Goal: Task Accomplishment & Management: Manage account settings

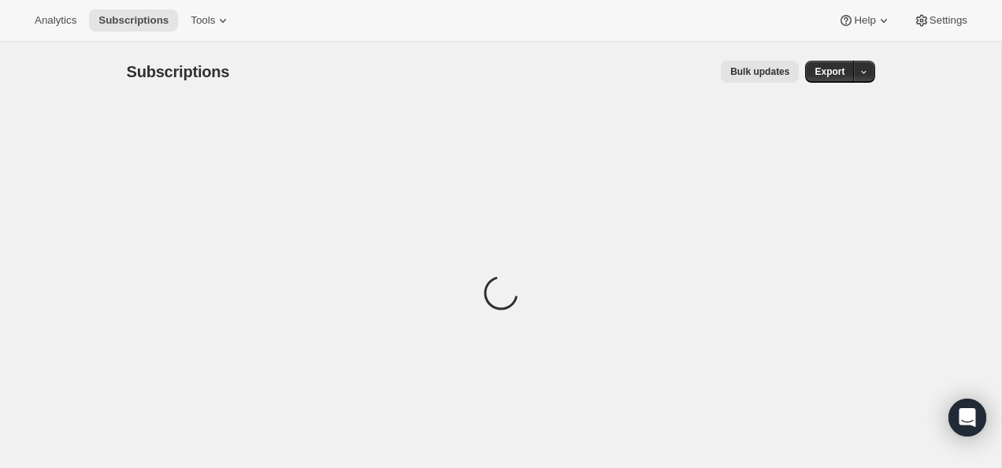
click at [339, 9] on div "Analytics Subscriptions Tools Help Settings" at bounding box center [501, 21] width 1002 height 42
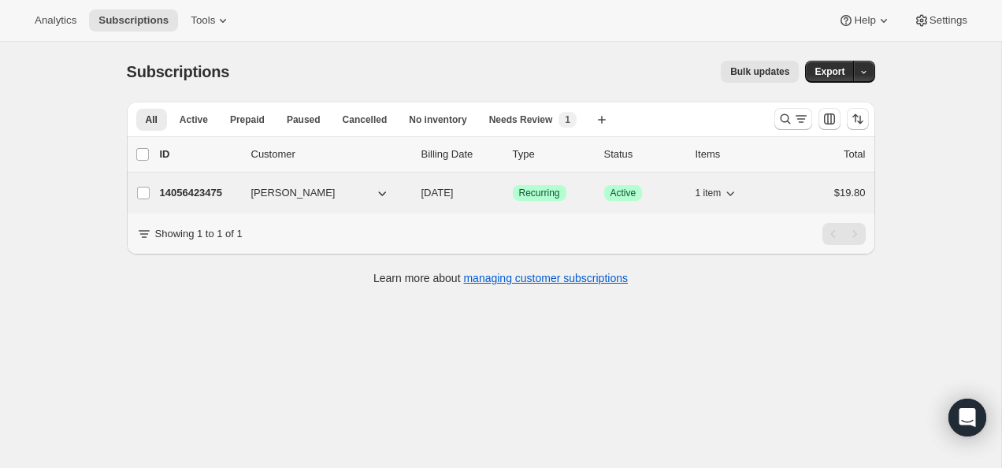
click at [188, 195] on p "14056423475" at bounding box center [199, 193] width 79 height 16
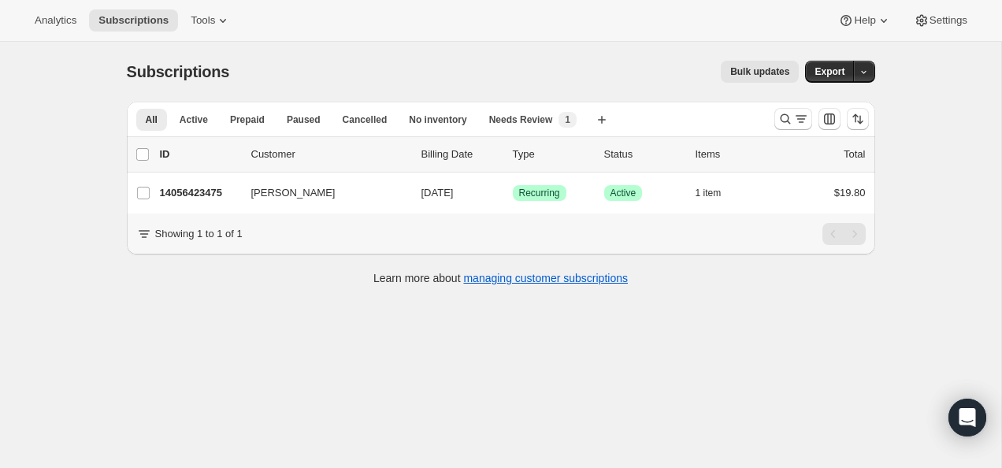
click at [237, 269] on div "All Active Prepaid Paused Cancelled No inventory Needs Review More views All Ac…" at bounding box center [501, 202] width 748 height 200
click at [783, 125] on icon "Search and filter results" at bounding box center [786, 119] width 16 height 16
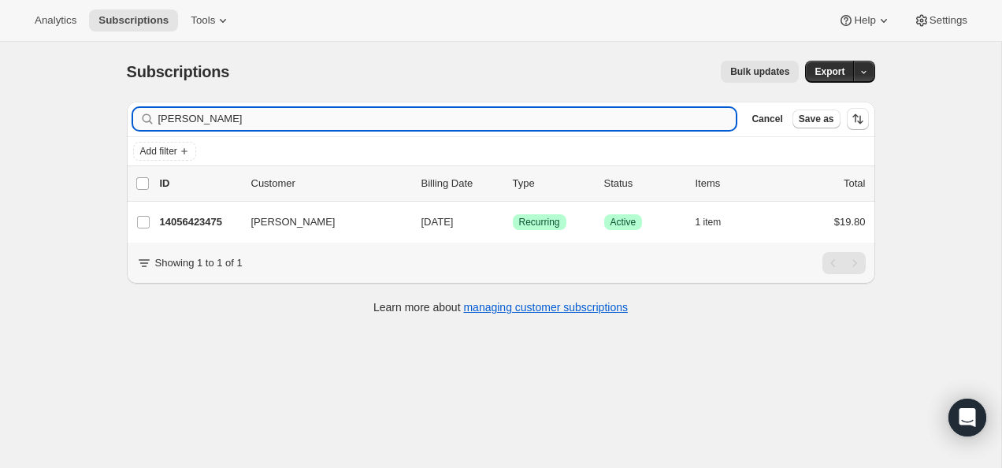
click at [644, 125] on input "[PERSON_NAME]" at bounding box center [447, 119] width 578 height 22
type input "[PERSON_NAME][EMAIL_ADDRESS][DOMAIN_NAME]"
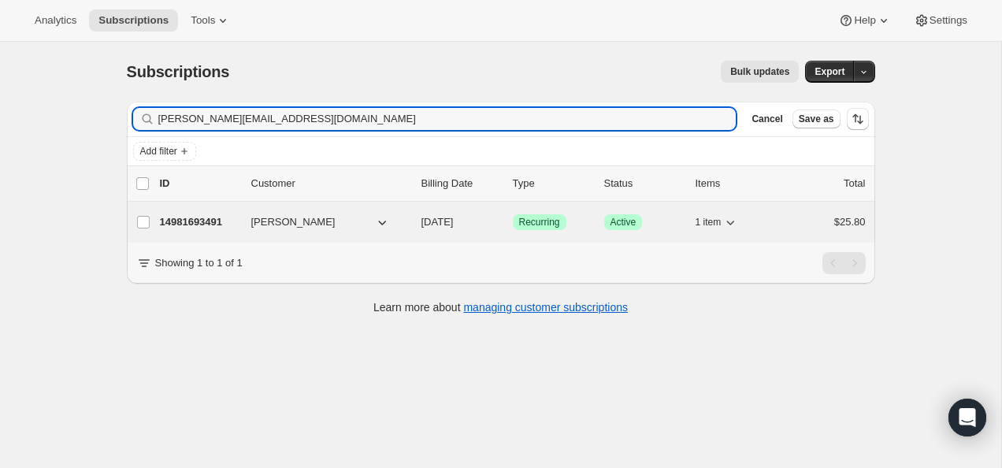
click at [212, 228] on p "14981693491" at bounding box center [199, 222] width 79 height 16
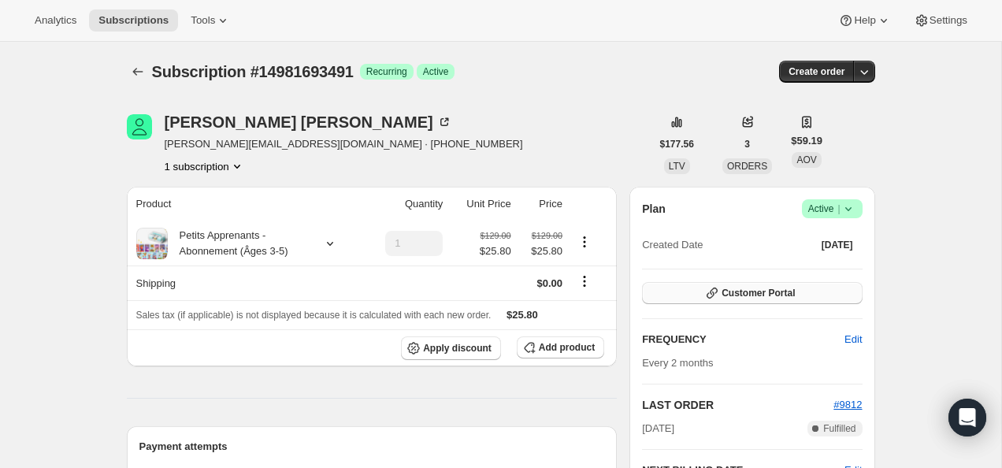
click at [813, 297] on button "Customer Portal" at bounding box center [752, 293] width 220 height 22
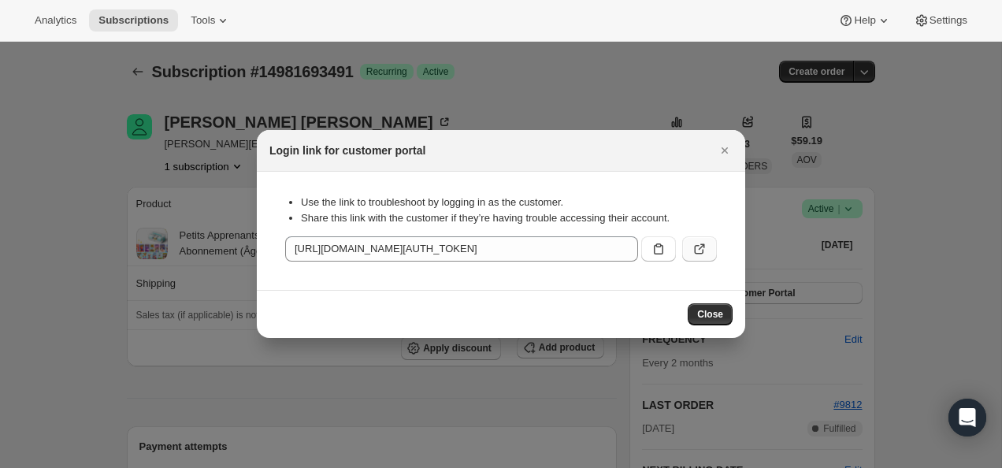
click at [700, 250] on icon ":r77:" at bounding box center [700, 249] width 16 height 16
click at [762, 136] on div at bounding box center [501, 234] width 1002 height 468
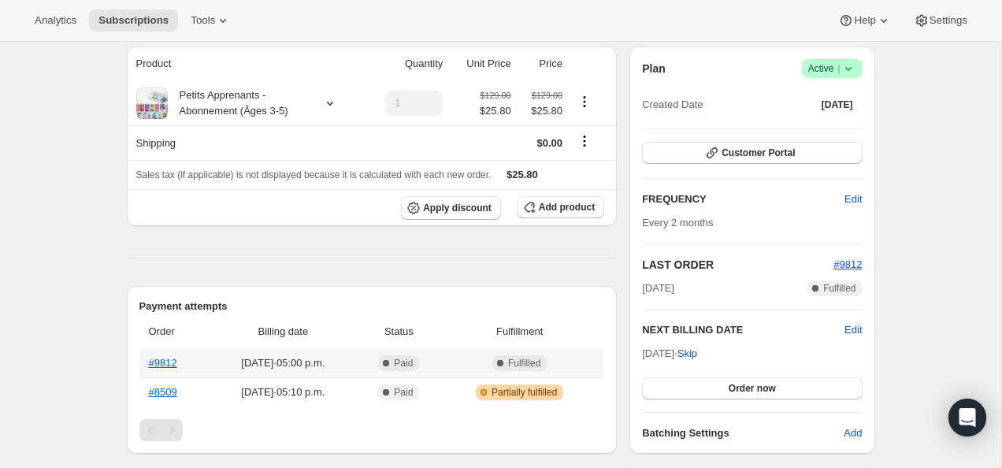
scroll to position [139, 0]
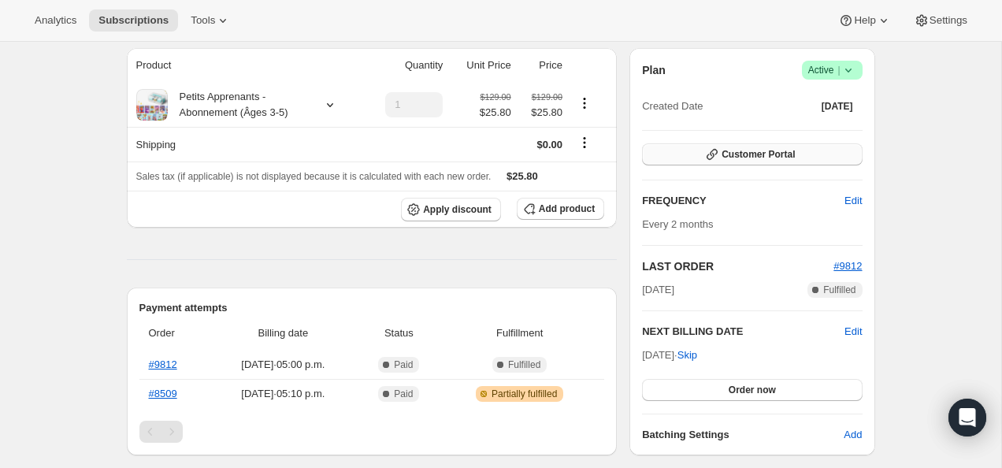
click at [739, 163] on button "Customer Portal" at bounding box center [752, 154] width 220 height 22
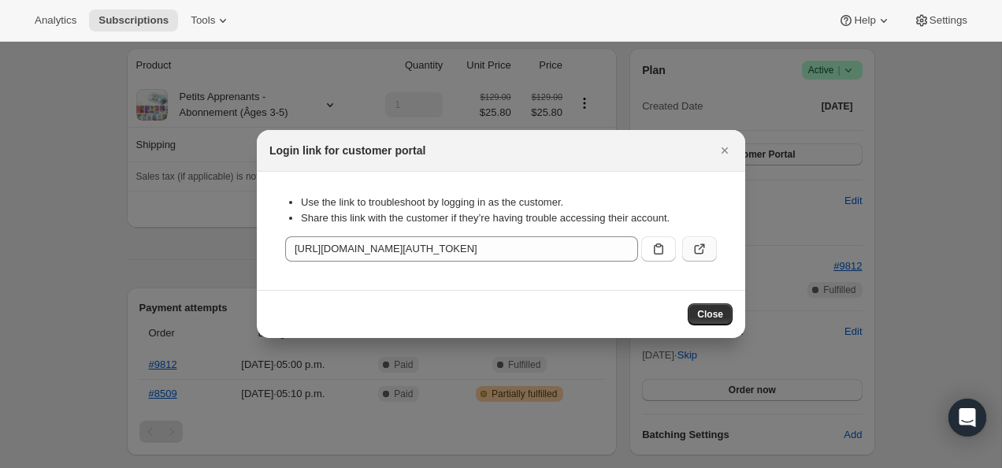
click at [695, 249] on icon ":r77:" at bounding box center [699, 249] width 9 height 9
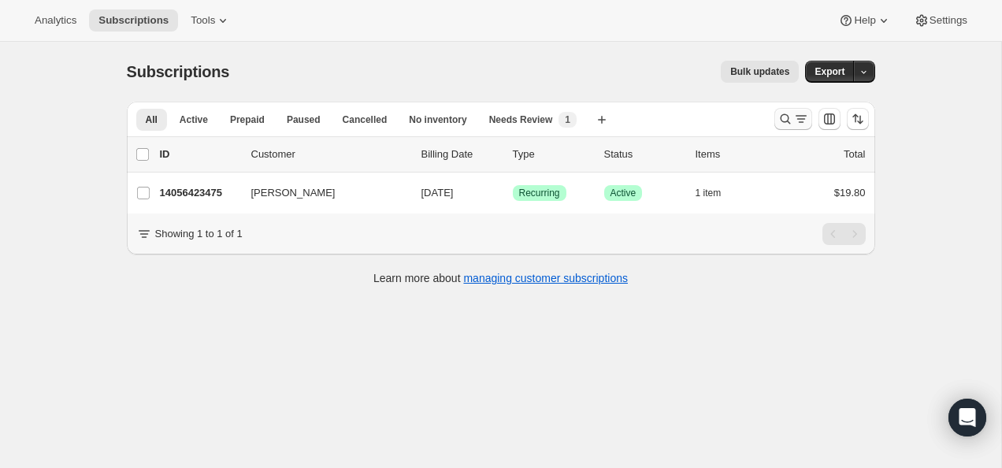
click at [789, 110] on button "Search and filter results" at bounding box center [794, 119] width 38 height 22
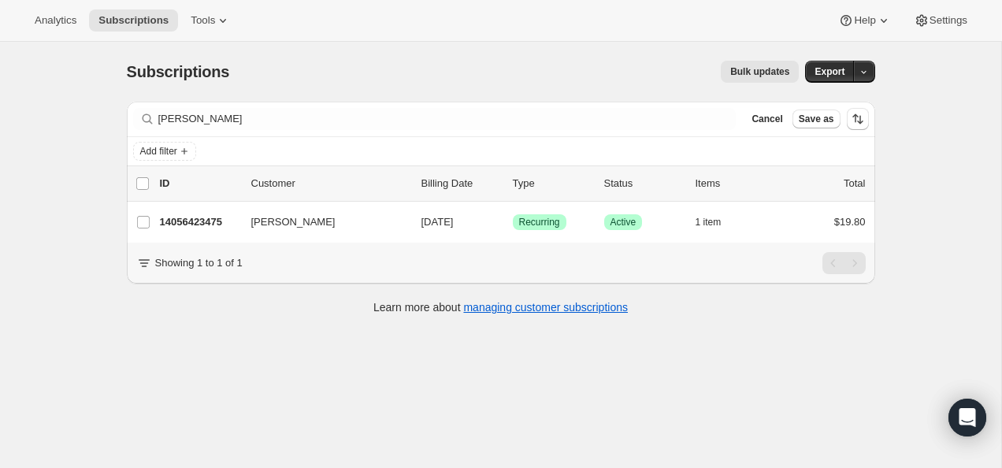
click at [614, 130] on div "Filter subscribers Leigha M Taylor Clear Cancel Save as" at bounding box center [501, 119] width 748 height 35
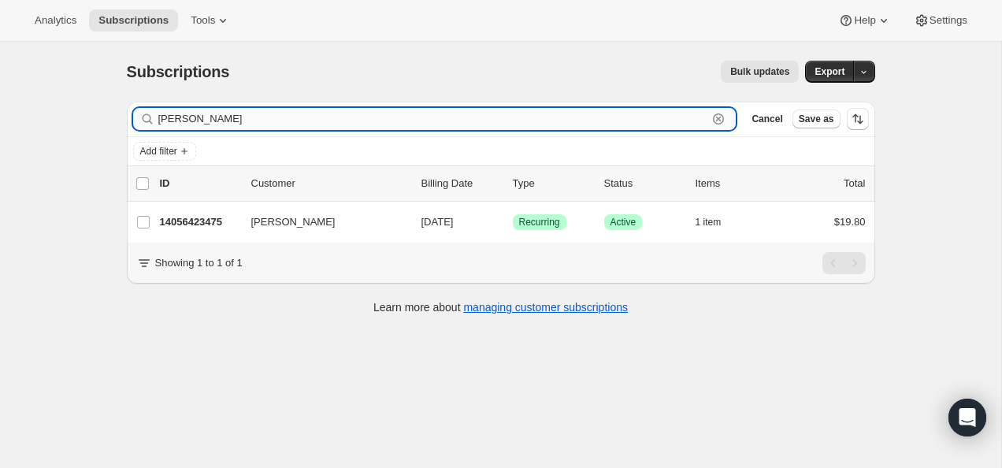
click at [618, 119] on input "[PERSON_NAME]" at bounding box center [433, 119] width 550 height 22
paste input "Martina Parrone"
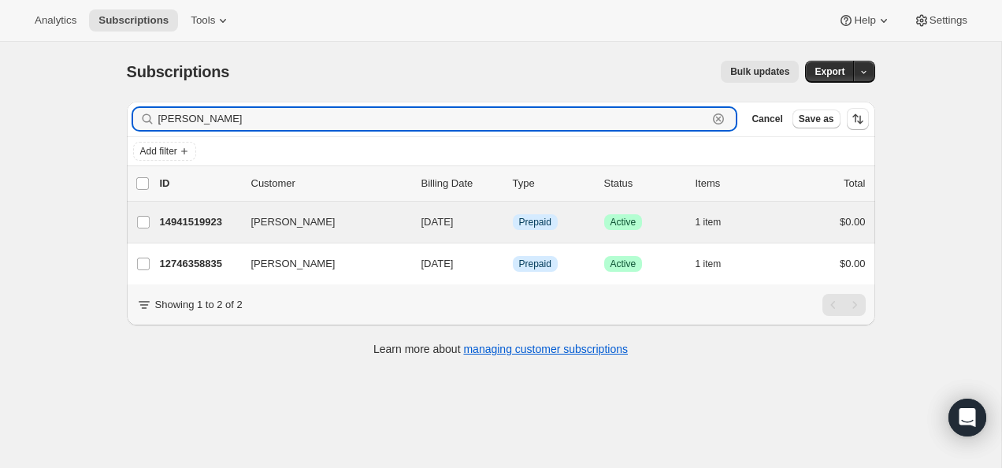
type input "Martina Parrone"
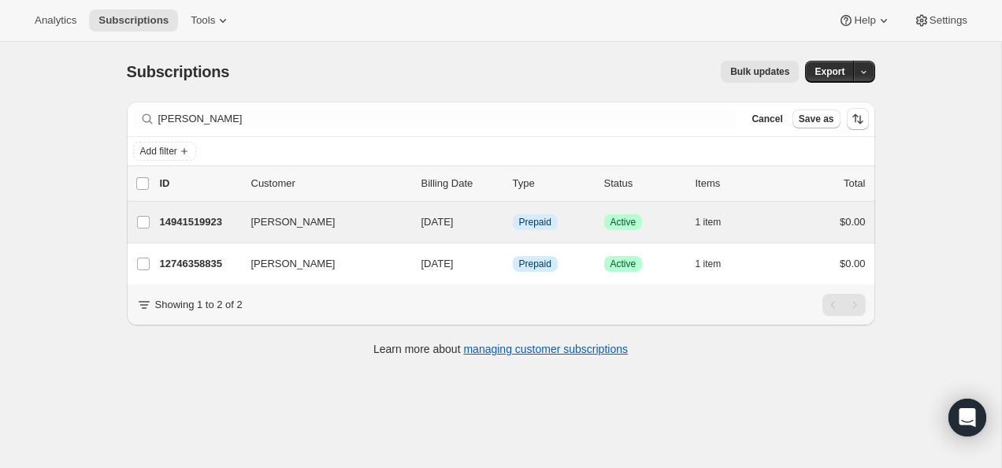
click at [202, 208] on div "Martina Parrone 14941519923 Martina Parrone 09/17/2025 Info Prepaid Success Act…" at bounding box center [501, 222] width 748 height 41
click at [199, 217] on p "14941519923" at bounding box center [199, 222] width 79 height 16
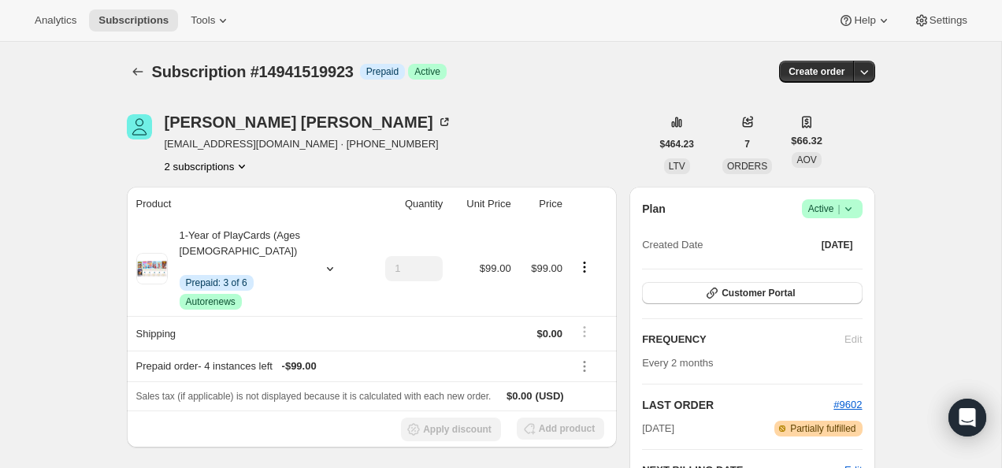
click at [808, 280] on div "Plan Success Active | Created Date Apr 23, 2025 Customer Portal FREQUENCY Edit …" at bounding box center [752, 390] width 220 height 382
click at [798, 295] on button "Customer Portal" at bounding box center [752, 293] width 220 height 22
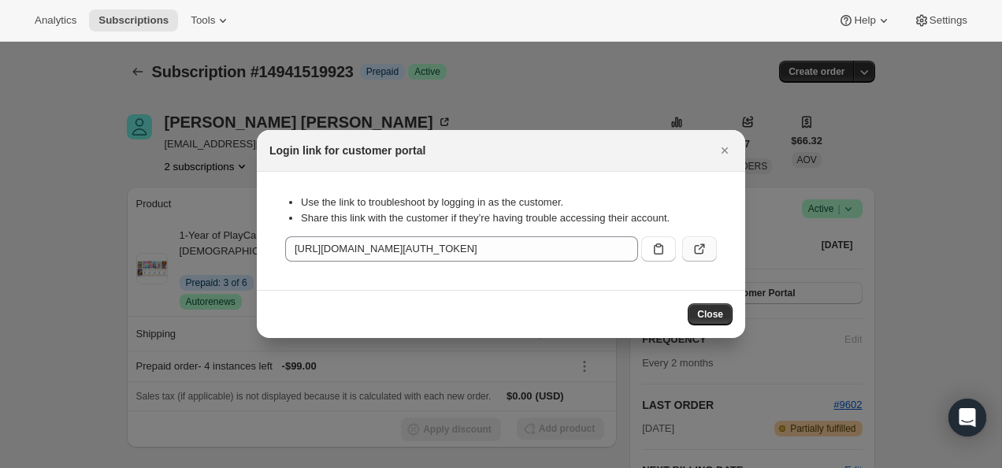
click at [709, 253] on button ":r3d:" at bounding box center [699, 248] width 35 height 25
click at [717, 147] on icon "Close" at bounding box center [725, 151] width 16 height 16
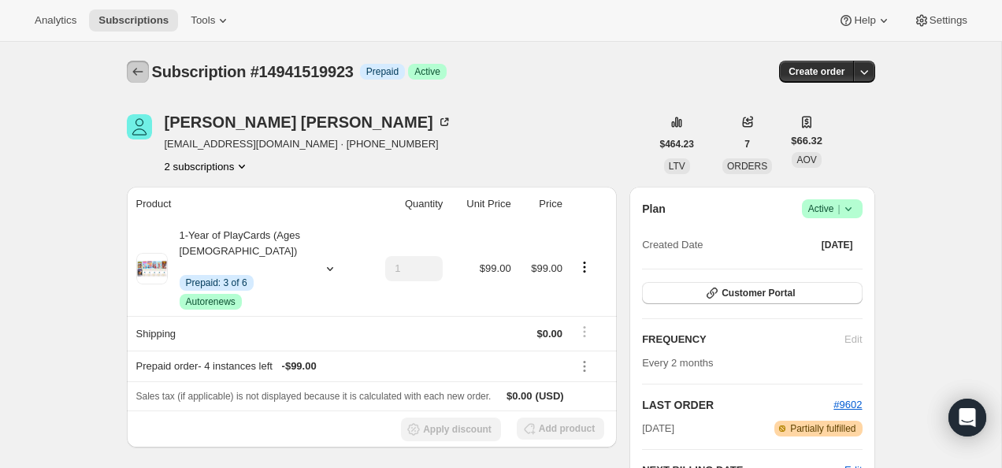
click at [137, 64] on button "Subscriptions" at bounding box center [138, 72] width 22 height 22
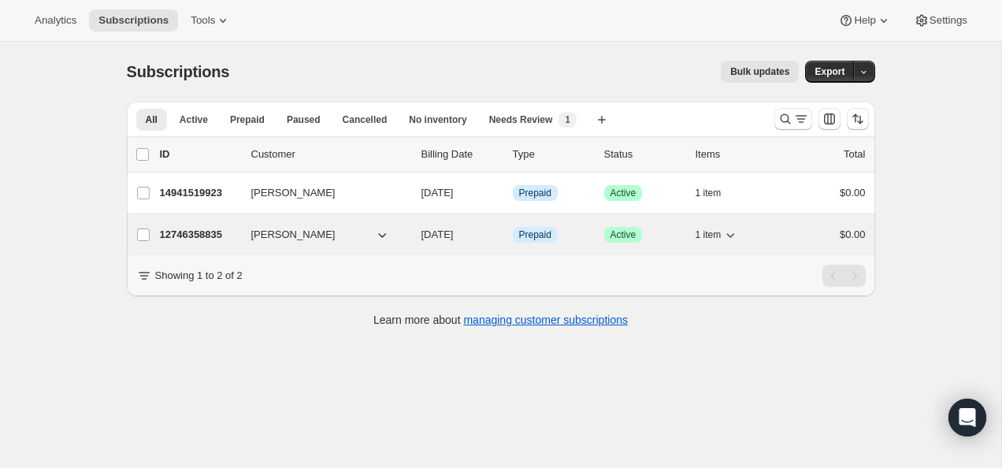
click at [208, 238] on p "12746358835" at bounding box center [199, 235] width 79 height 16
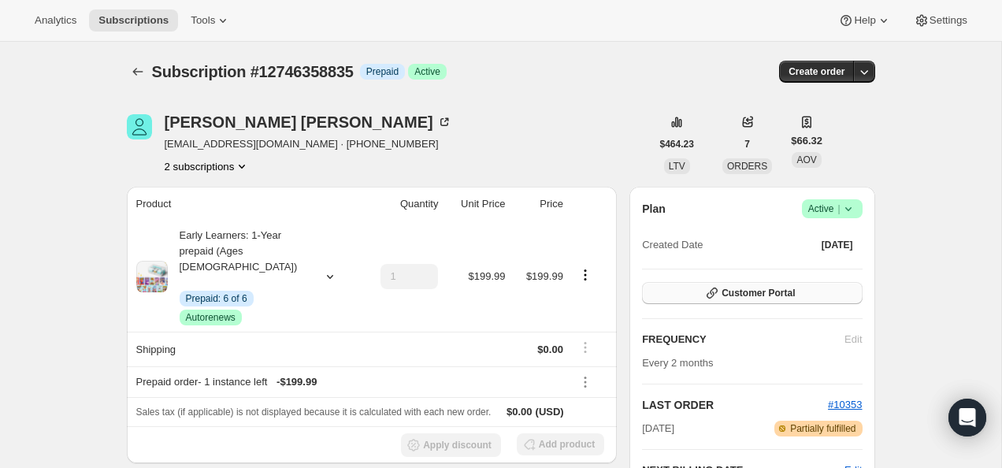
click at [733, 292] on span "Customer Portal" at bounding box center [758, 293] width 73 height 13
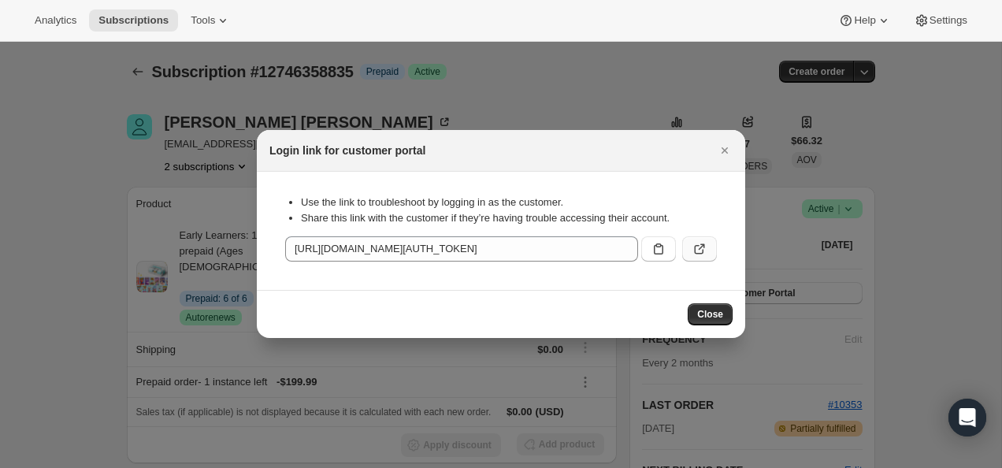
click at [710, 254] on button ":r78:" at bounding box center [699, 248] width 35 height 25
click at [726, 153] on icon "Close" at bounding box center [725, 151] width 16 height 16
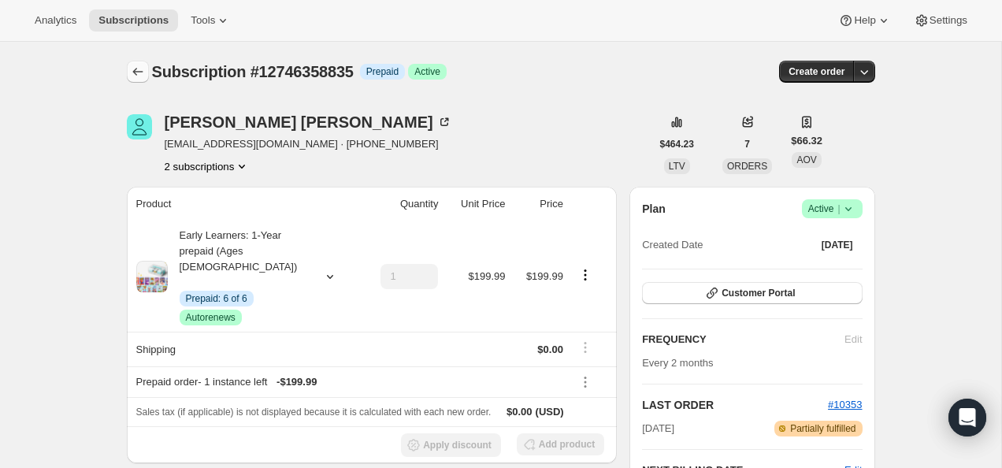
click at [142, 69] on icon "Subscriptions" at bounding box center [138, 72] width 16 height 16
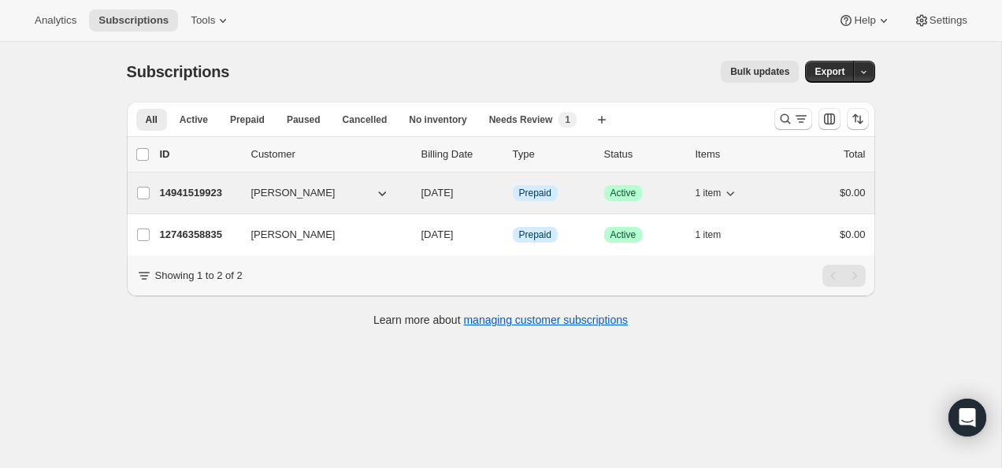
click at [192, 186] on p "14941519923" at bounding box center [199, 193] width 79 height 16
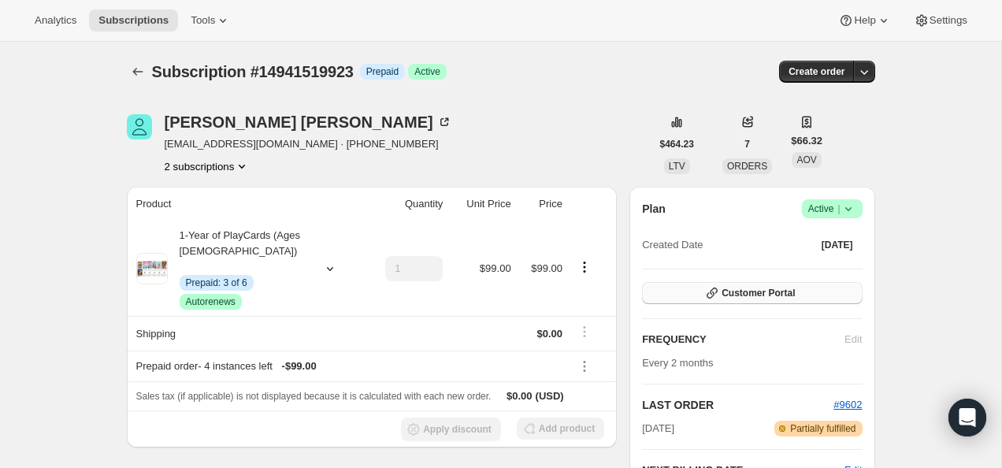
click at [771, 299] on button "Customer Portal" at bounding box center [752, 293] width 220 height 22
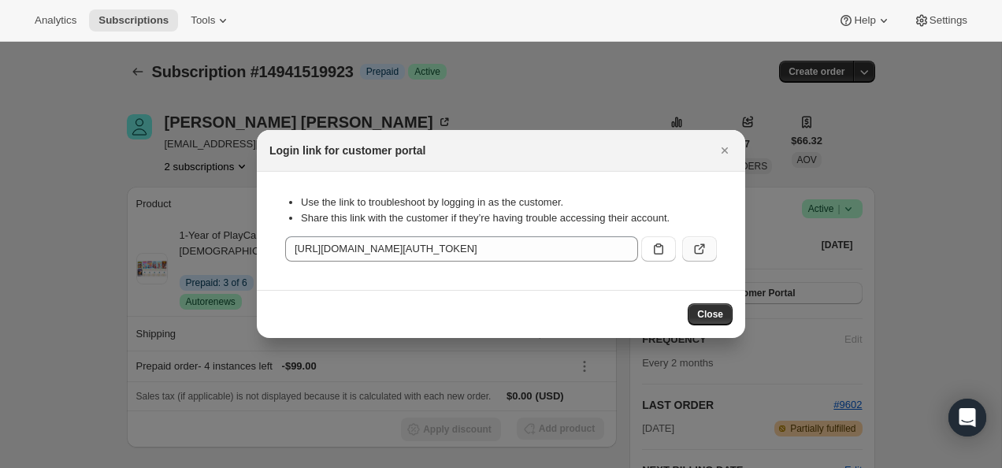
click at [703, 242] on icon ":rb3:" at bounding box center [700, 249] width 16 height 16
